Goal: Transaction & Acquisition: Purchase product/service

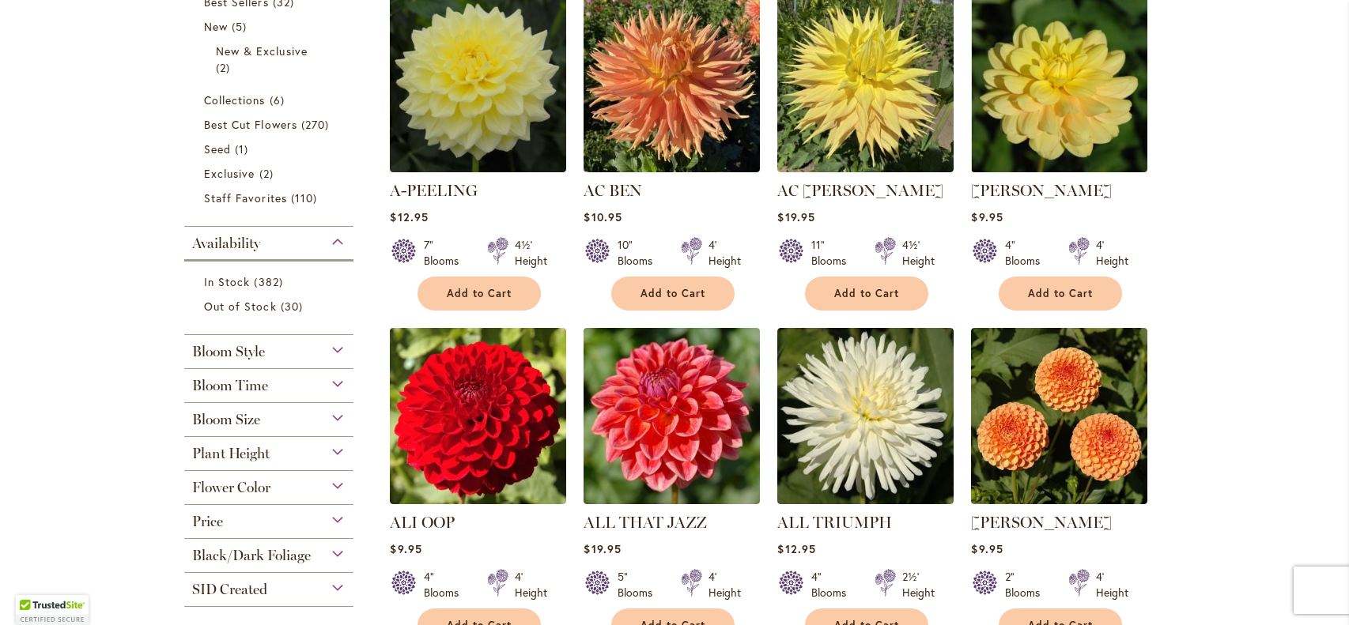
scroll to position [401, 0]
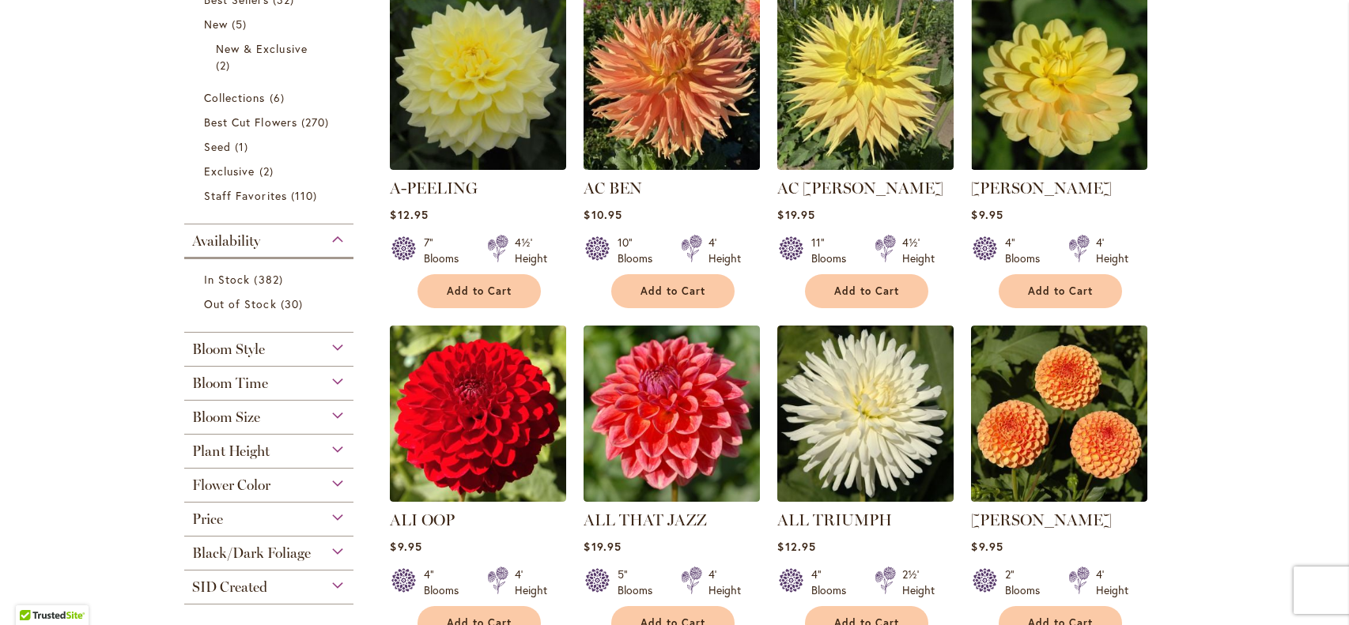
click at [332, 343] on div "Bloom Style" at bounding box center [268, 345] width 169 height 25
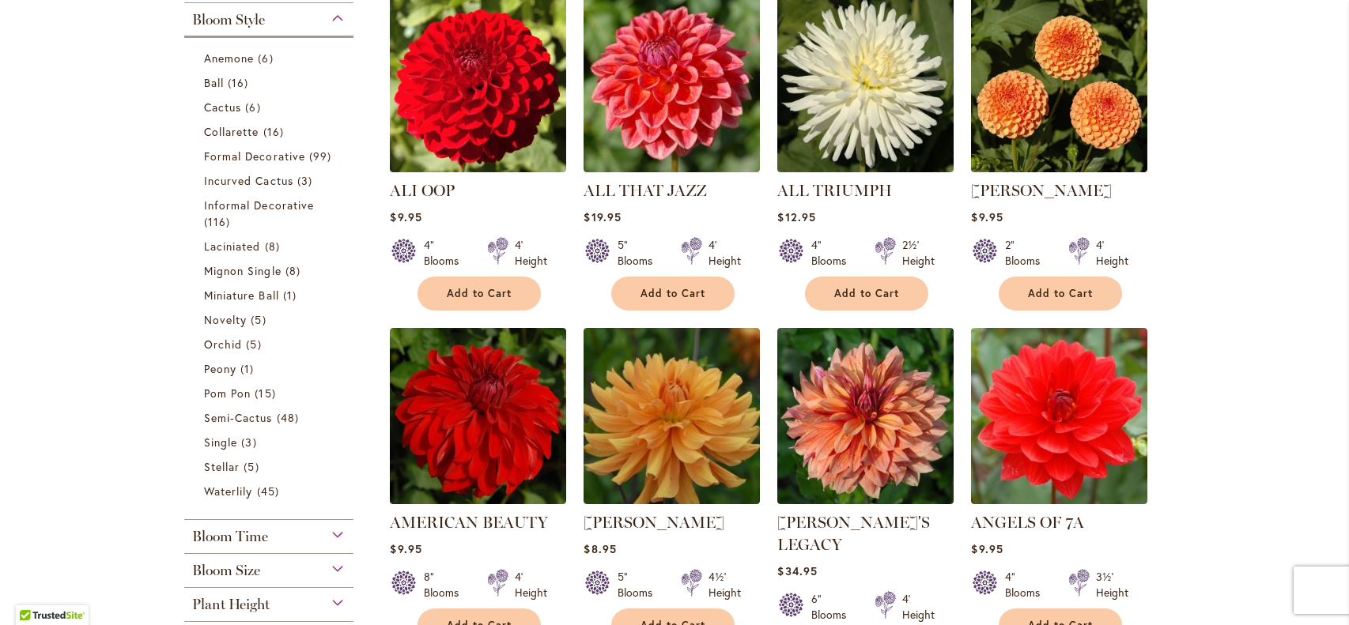
click at [345, 563] on div "Bloom Size" at bounding box center [268, 566] width 169 height 25
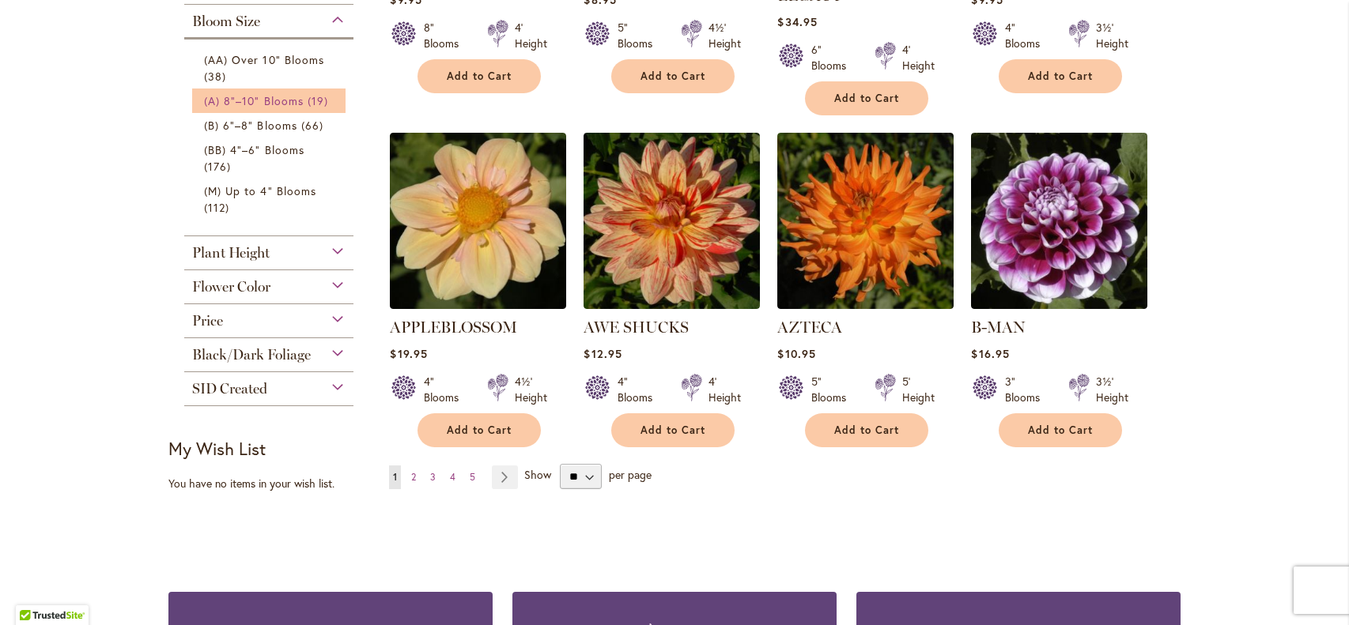
click at [311, 93] on span "19 items" at bounding box center [320, 100] width 25 height 17
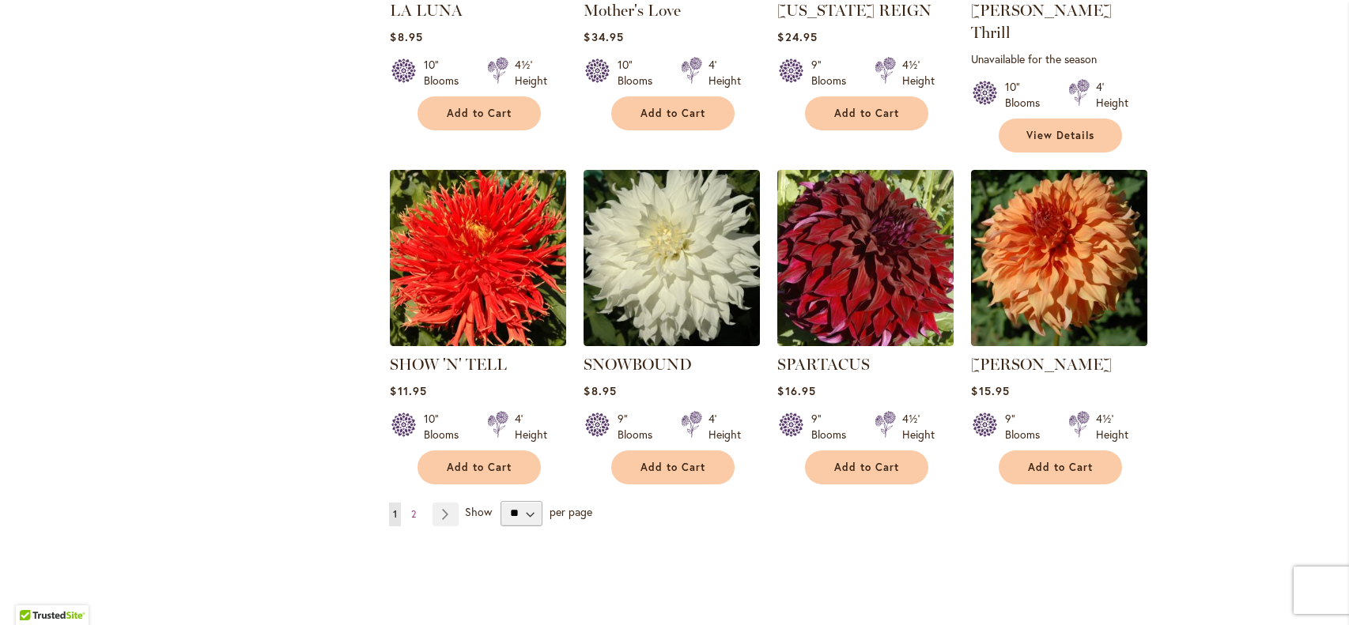
scroll to position [1254, 0]
click at [447, 503] on link "Page Next" at bounding box center [445, 515] width 26 height 24
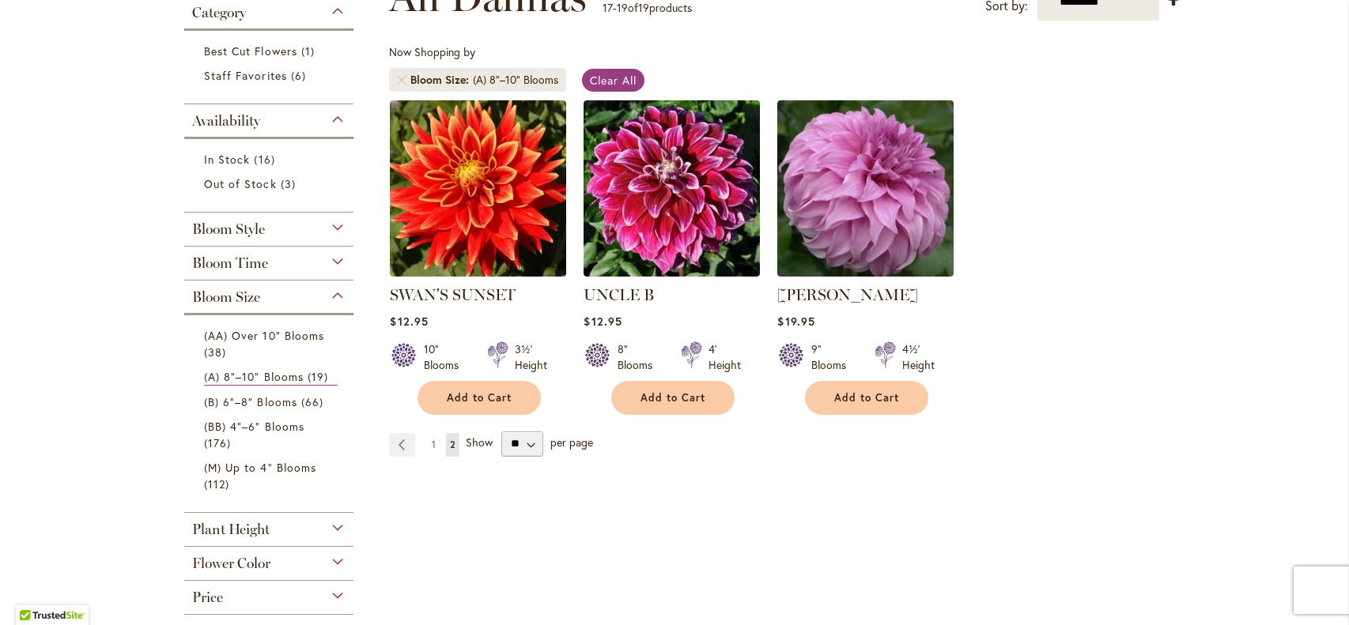
scroll to position [277, 0]
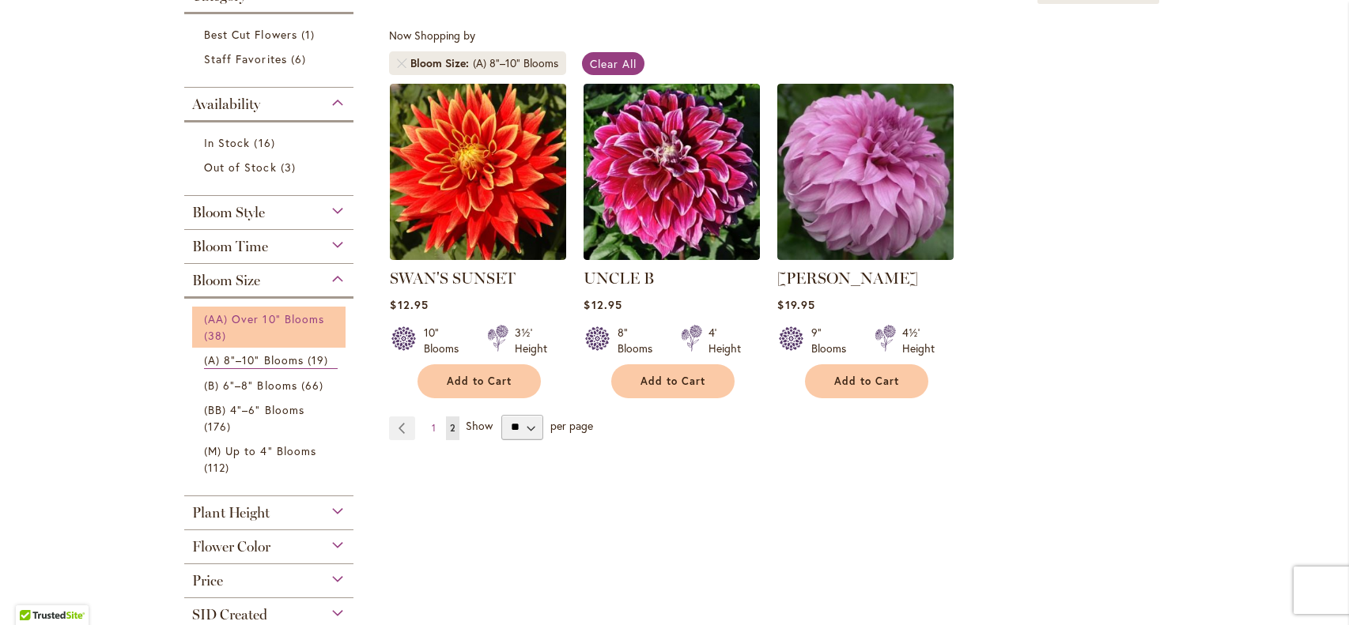
click at [234, 311] on span "(AA) Over 10" Blooms" at bounding box center [264, 318] width 120 height 15
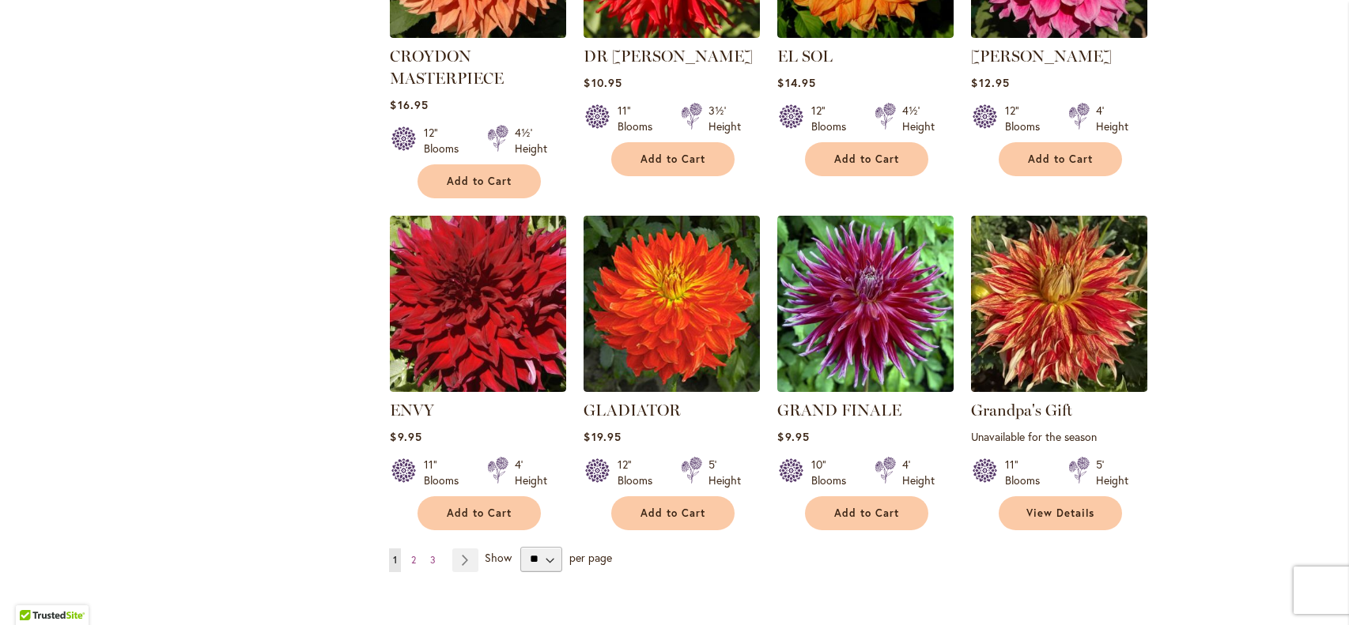
scroll to position [1172, 0]
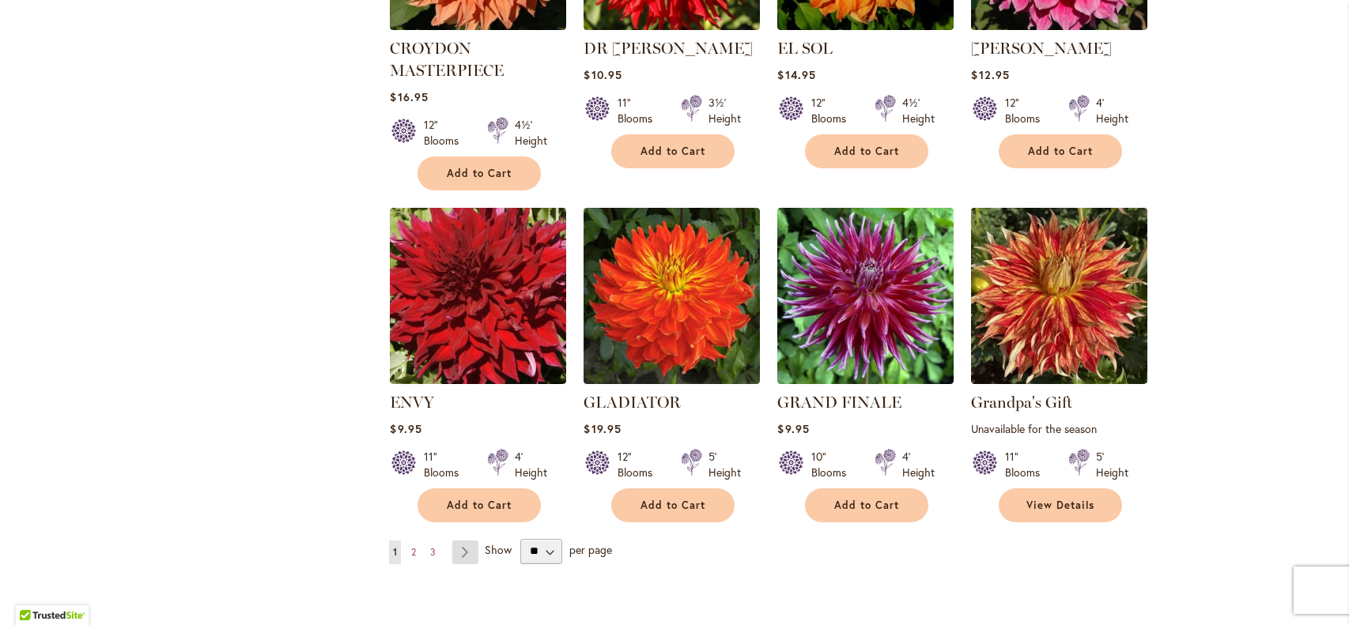
click at [465, 549] on link "Page Next" at bounding box center [465, 553] width 26 height 24
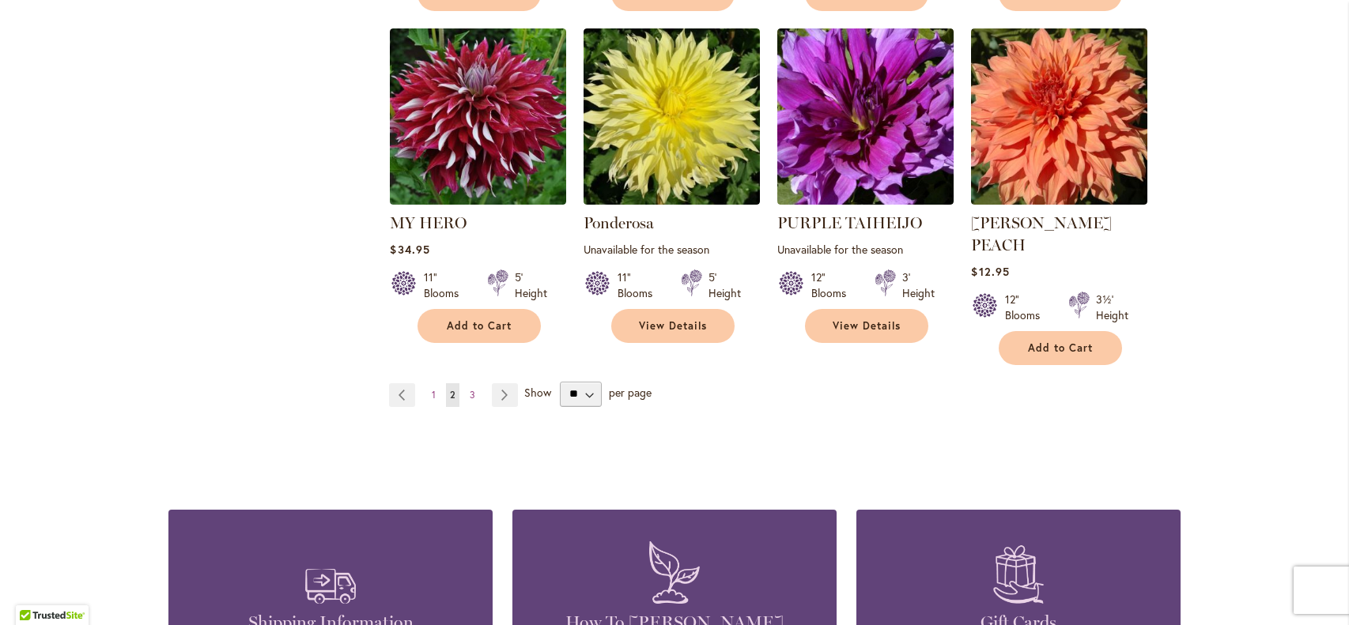
scroll to position [1330, 0]
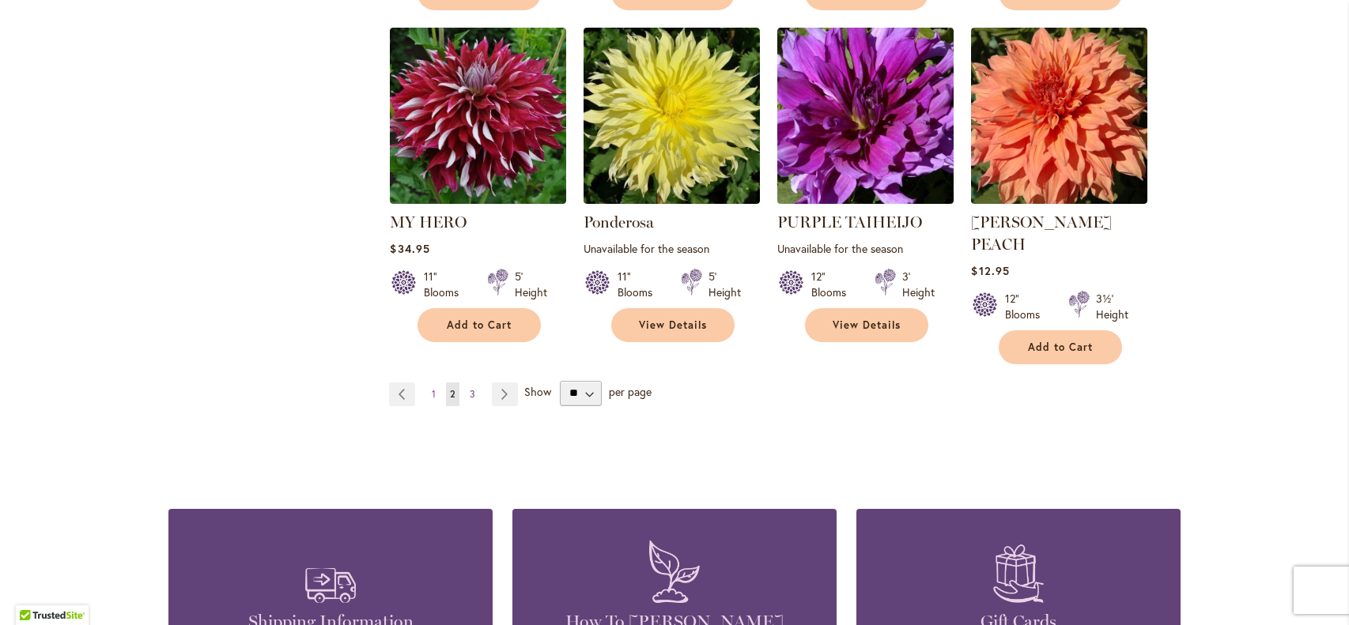
click at [475, 383] on link "Page 3" at bounding box center [472, 395] width 13 height 24
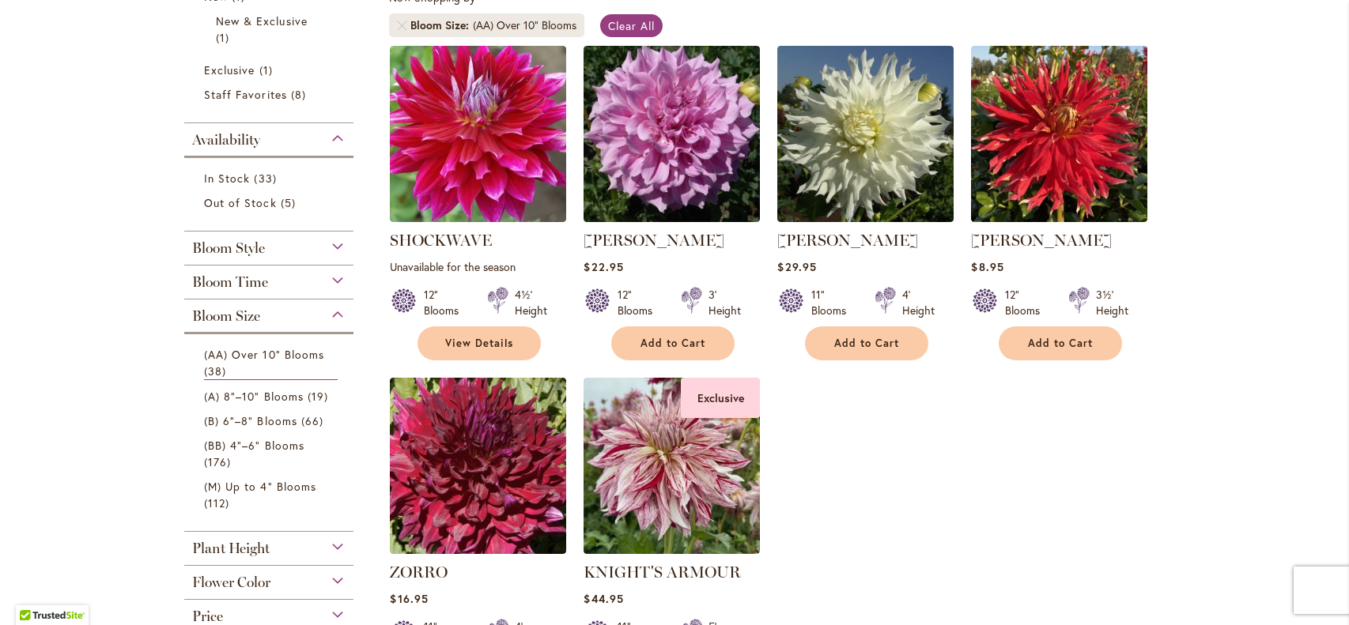
scroll to position [322, 0]
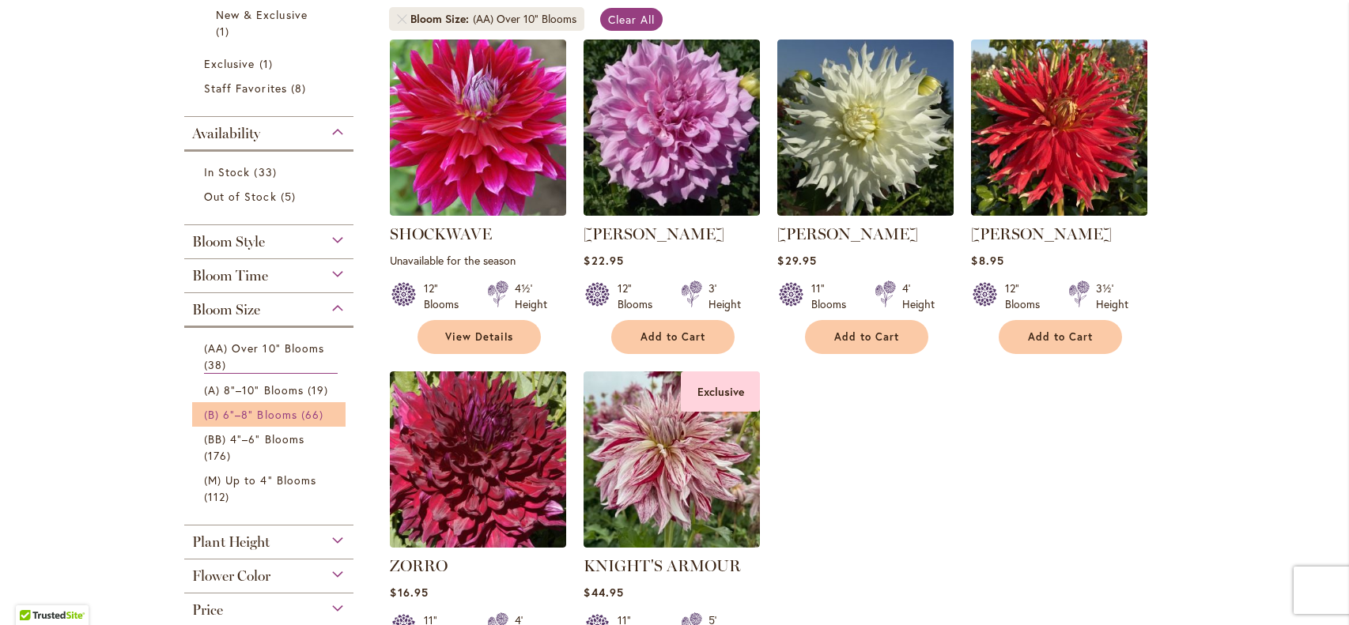
click at [269, 409] on span "(B) 6"–8" Blooms" at bounding box center [250, 414] width 93 height 15
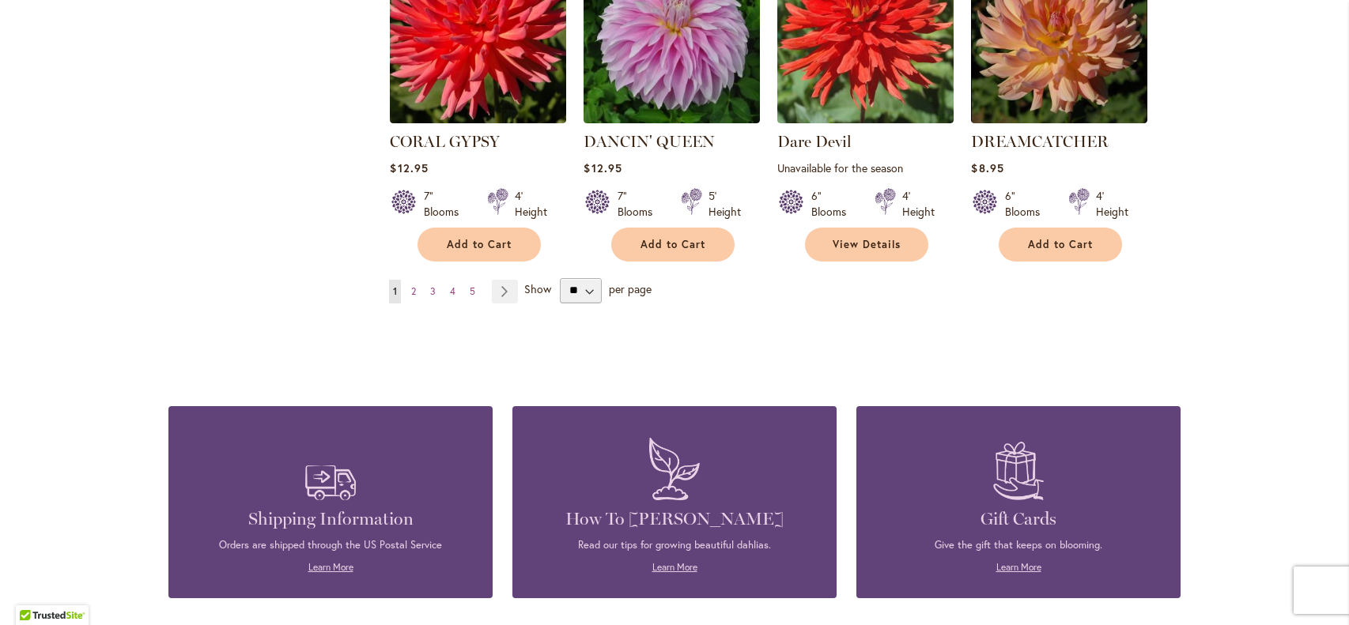
scroll to position [1433, 0]
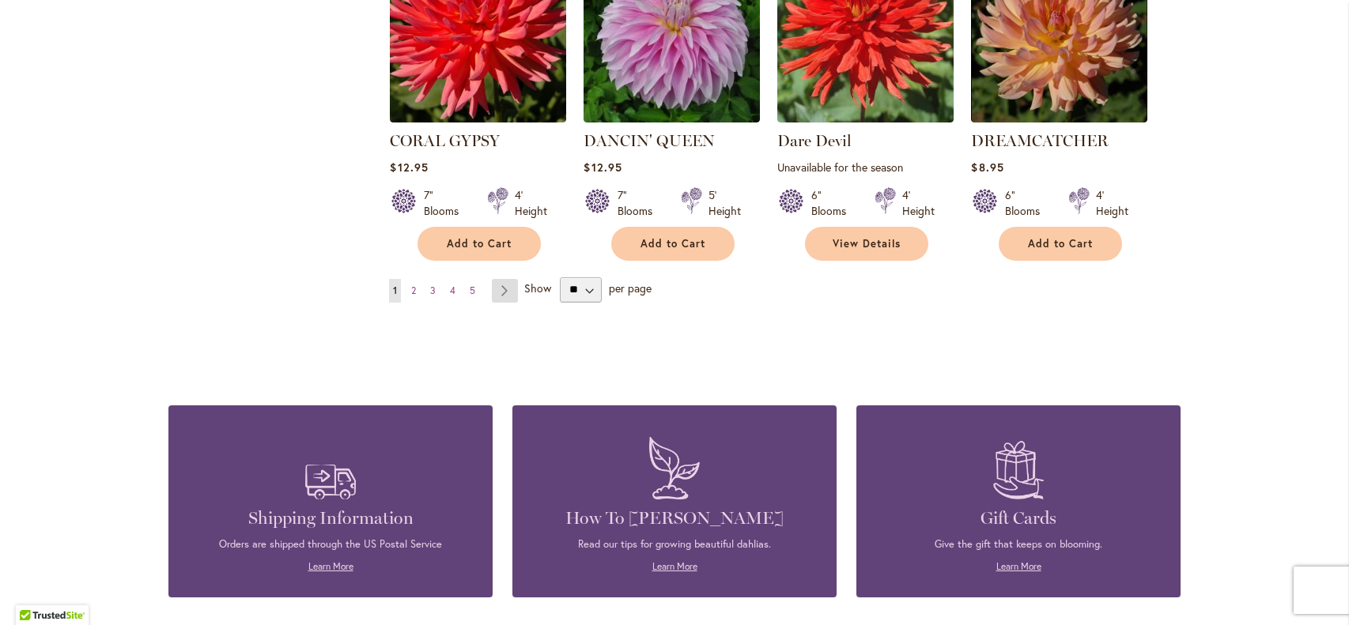
click at [501, 279] on link "Page Next" at bounding box center [505, 291] width 26 height 24
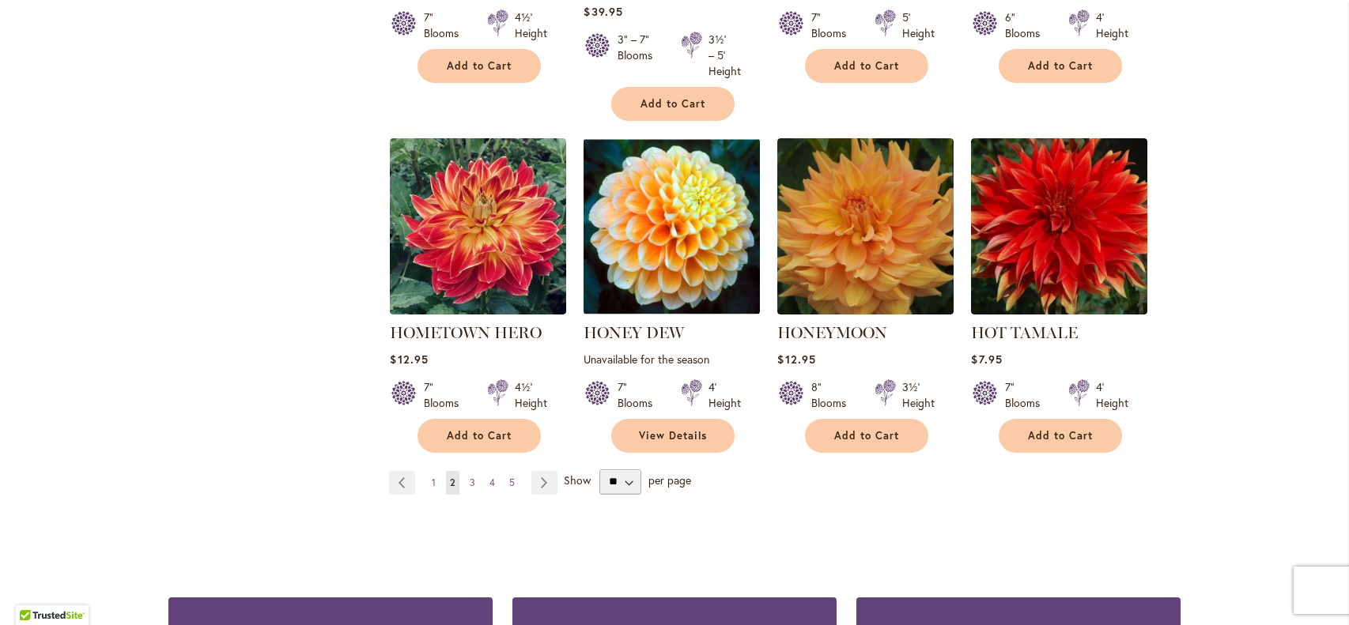
scroll to position [1319, 0]
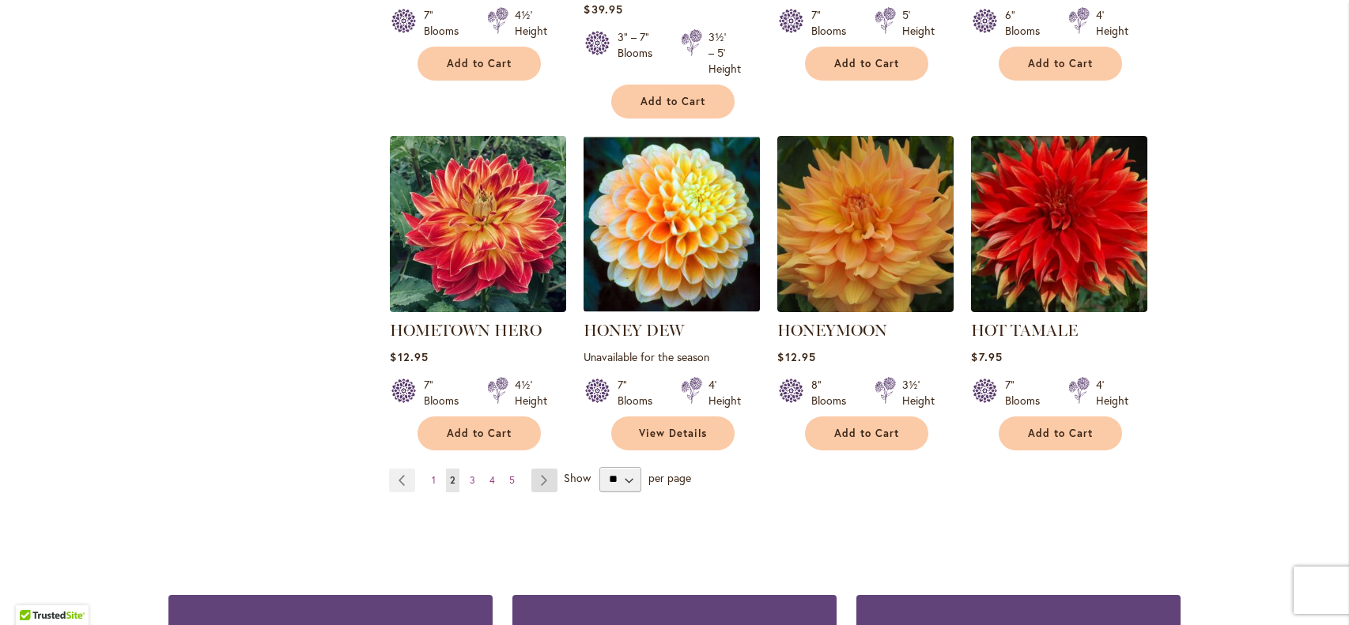
click at [542, 477] on link "Page Next" at bounding box center [544, 481] width 26 height 24
